Goal: Information Seeking & Learning: Understand process/instructions

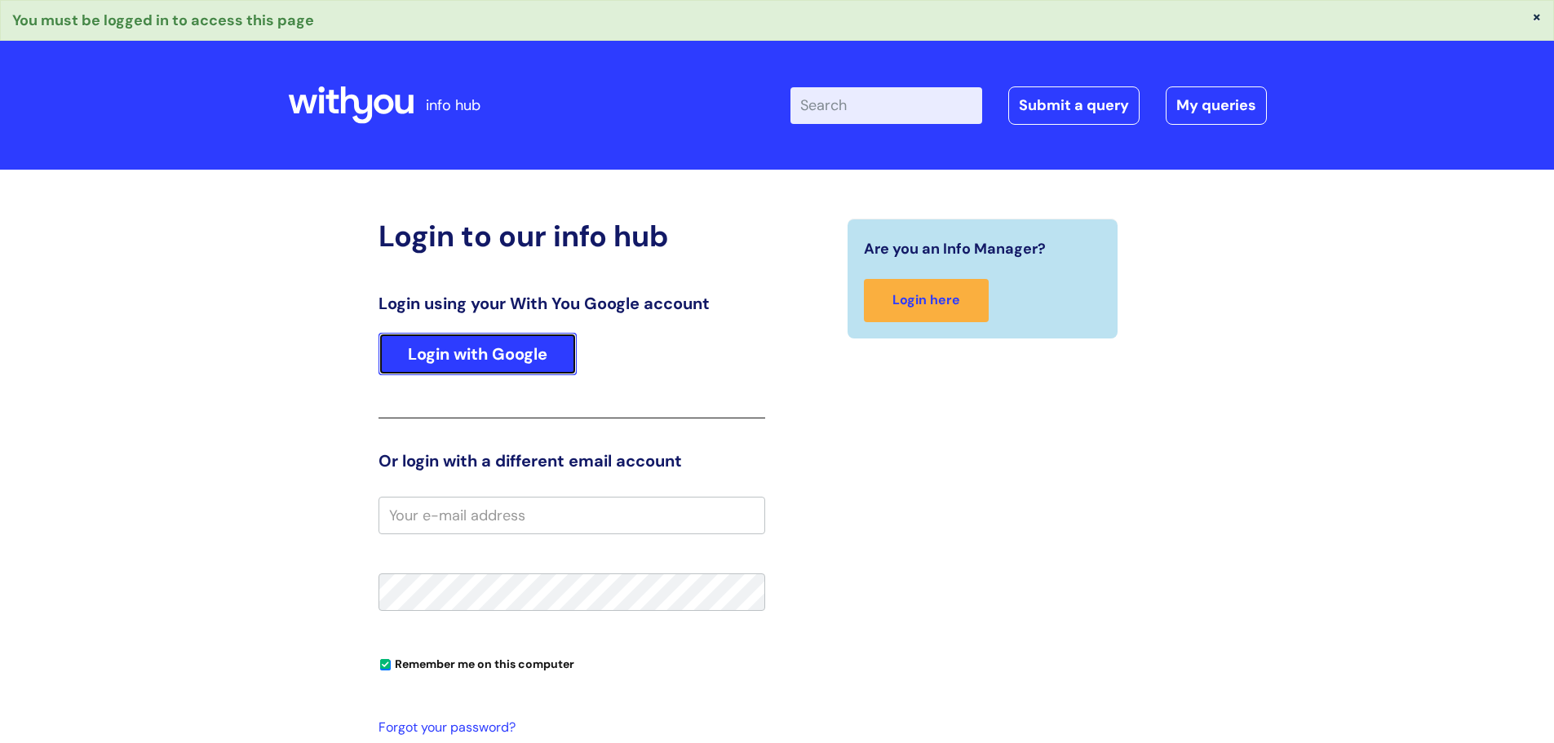
click at [474, 361] on link "Login with Google" at bounding box center [477, 354] width 198 height 42
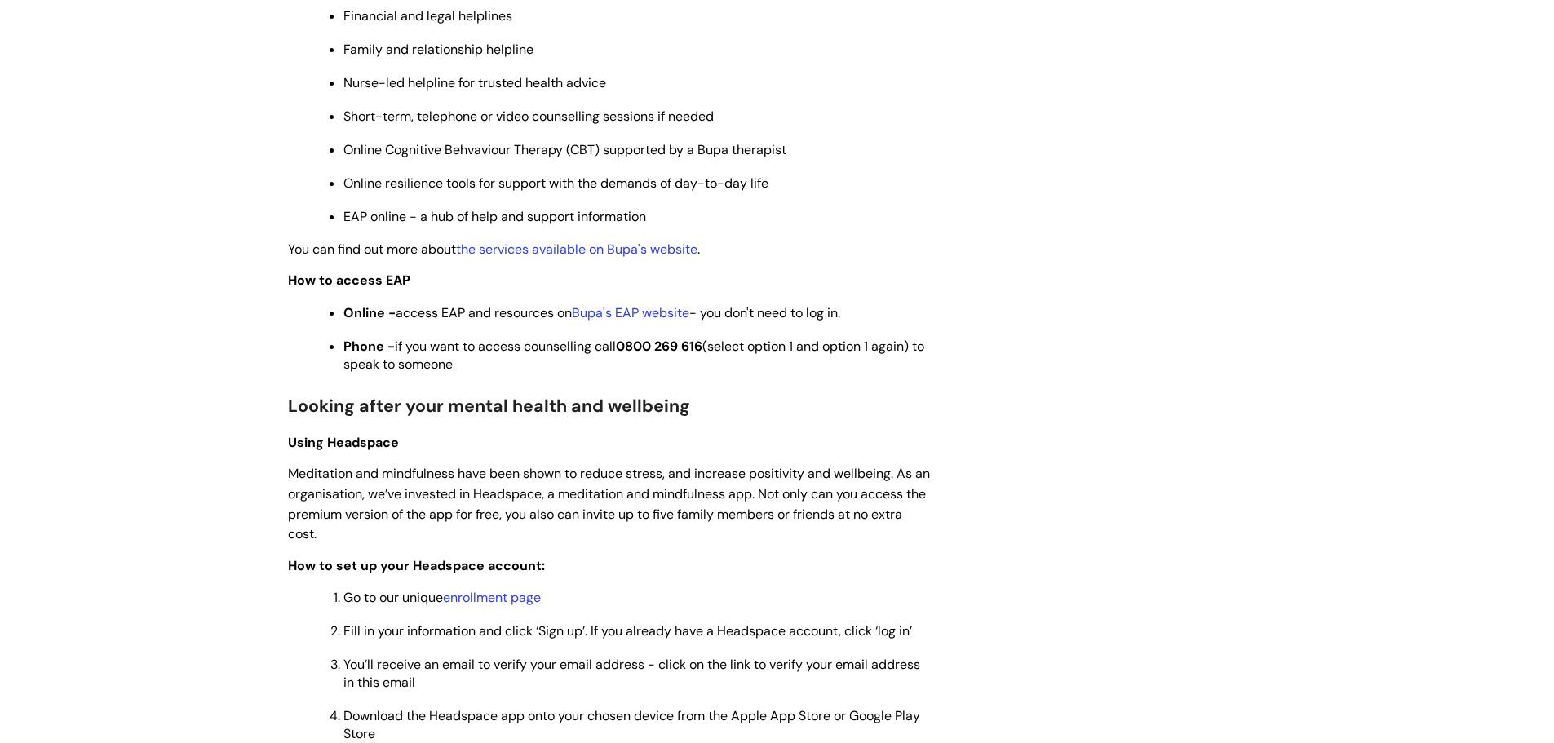
scroll to position [904, 0]
click at [488, 309] on span "Online - access EAP and resources on Bupa's EAP website - you don't need to log…" at bounding box center [591, 311] width 497 height 17
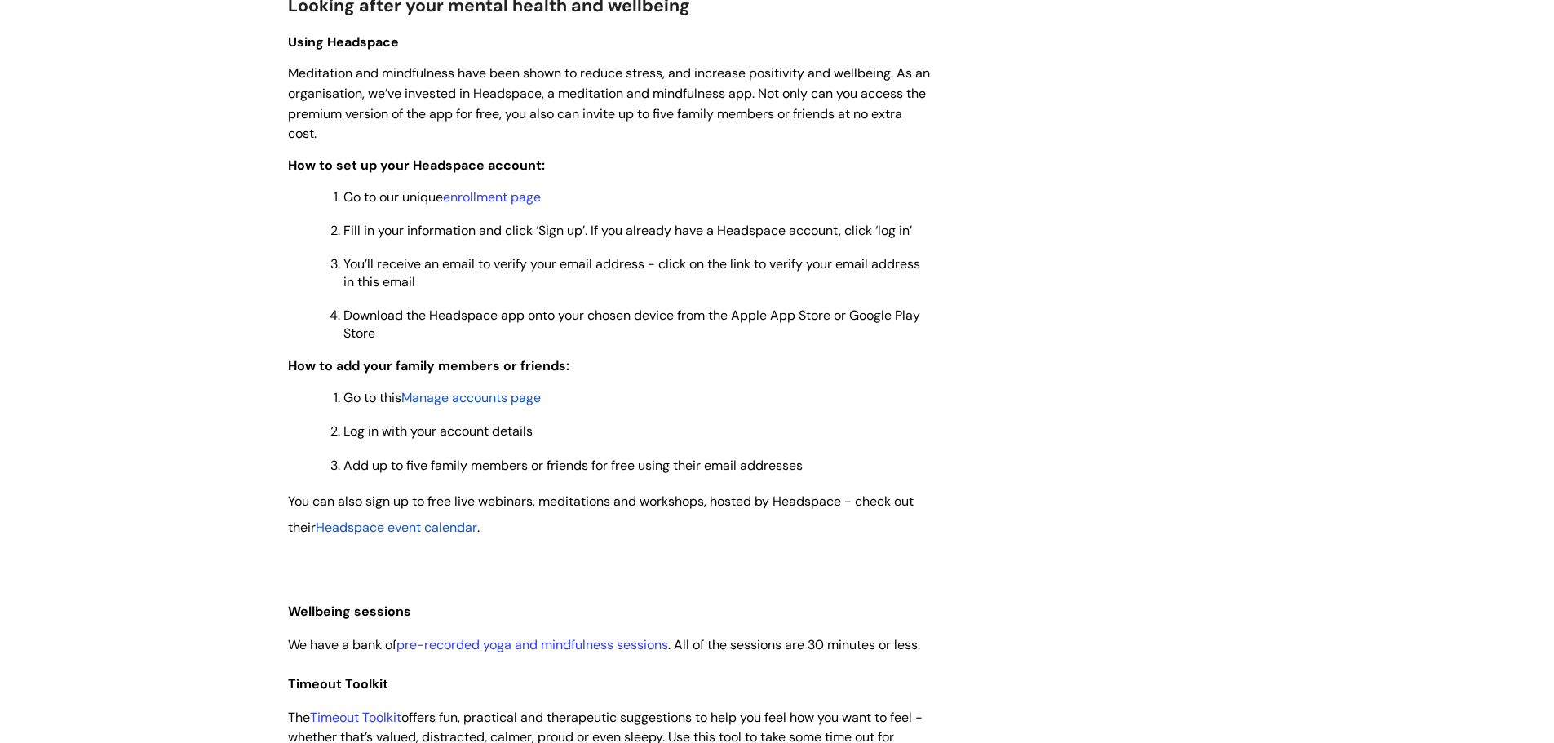
scroll to position [1304, 0]
drag, startPoint x: 498, startPoint y: 197, endPoint x: 242, endPoint y: 312, distance: 281.0
click at [242, 312] on div "Info Hub Categories Working here Wellbeing Wellbeing at work Modified on: [DATE…" at bounding box center [777, 324] width 1554 height 2999
click at [491, 195] on link "enrollment page" at bounding box center [492, 196] width 98 height 17
